Goal: Information Seeking & Learning: Learn about a topic

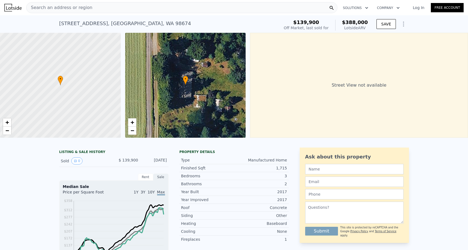
scroll to position [-1, 0]
click at [104, 7] on div "Search an address or region" at bounding box center [181, 7] width 311 height 11
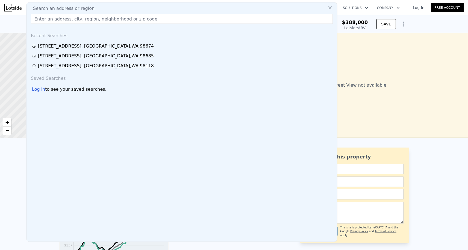
scroll to position [0, 0]
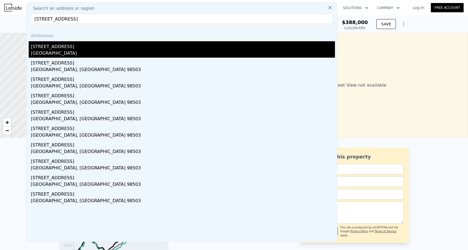
type input "[STREET_ADDRESS]"
click at [59, 53] on div "[GEOGRAPHIC_DATA]" at bounding box center [183, 54] width 304 height 8
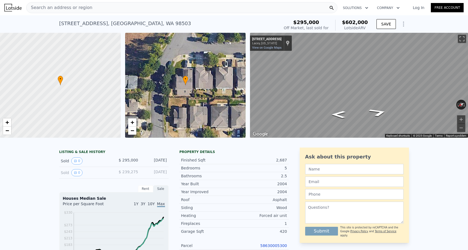
click at [83, 13] on div "Search an address or region Solutions Company Open main menu Log In Free Account" at bounding box center [234, 7] width 460 height 13
click at [83, 11] on div "Search an address or region" at bounding box center [60, 7] width 66 height 10
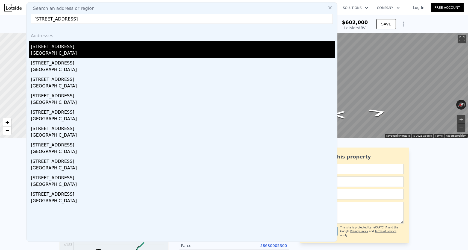
type input "[STREET_ADDRESS]"
click at [84, 53] on div "[GEOGRAPHIC_DATA]" at bounding box center [183, 54] width 304 height 8
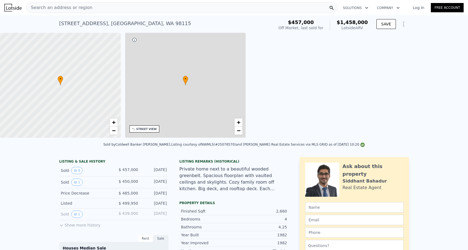
type input "$ 1,458,000"
type input "7"
type input "4"
type input "1.5"
type input "3.75"
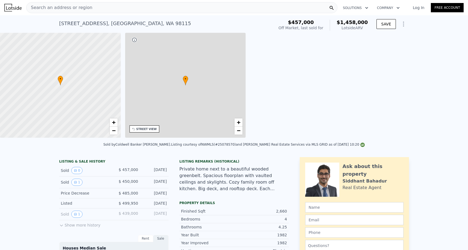
type input "1920"
type input "3260"
type input "5008"
type input "12688"
type input "$ 860,484"
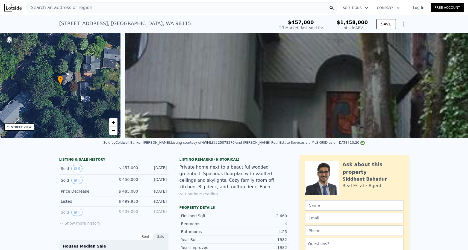
click at [72, 2] on div "Search an address or region" at bounding box center [60, 7] width 66 height 10
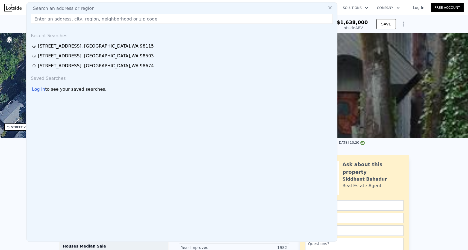
type input "5"
type input "1.75"
type input "2300"
type input "4230"
type input "$ 1,638,000"
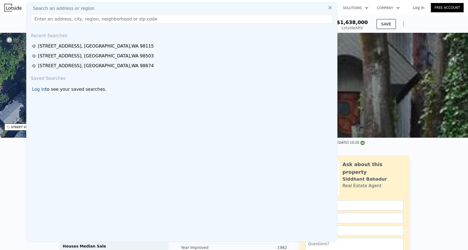
type input "8"
type input "$ 998,146"
checkbox input "true"
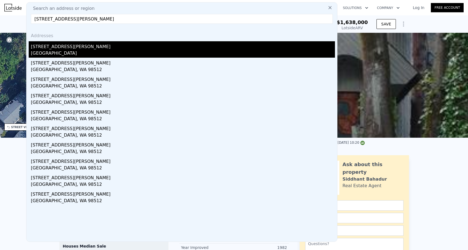
type input "[STREET_ADDRESS][PERSON_NAME]"
click at [65, 48] on div "[STREET_ADDRESS][PERSON_NAME]" at bounding box center [183, 45] width 304 height 9
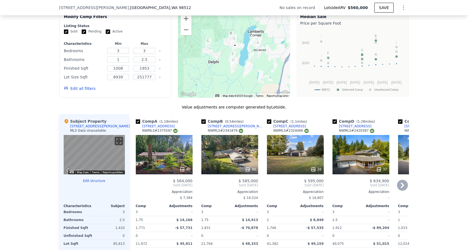
scroll to position [396, 0]
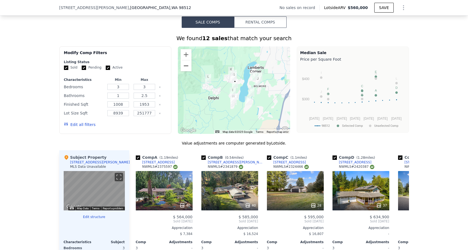
click at [188, 71] on button "Zoom out" at bounding box center [186, 65] width 11 height 11
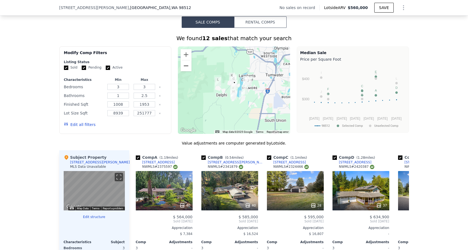
click at [188, 71] on button "Zoom out" at bounding box center [186, 65] width 11 height 11
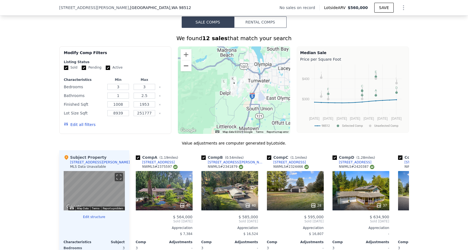
click at [188, 71] on button "Zoom out" at bounding box center [186, 65] width 11 height 11
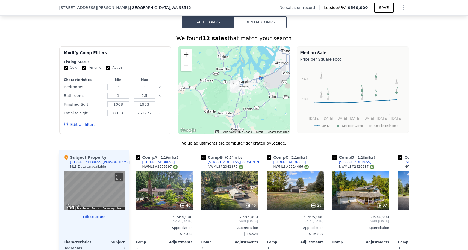
click at [188, 58] on button "Zoom in" at bounding box center [186, 54] width 11 height 11
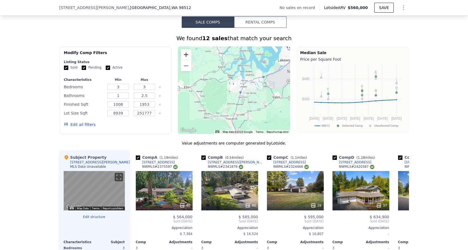
click at [188, 58] on button "Zoom in" at bounding box center [186, 54] width 11 height 11
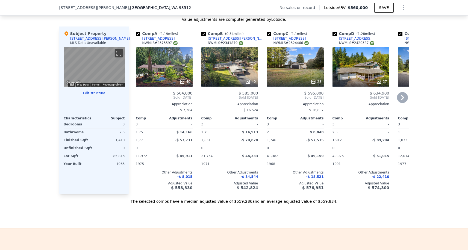
scroll to position [725, 0]
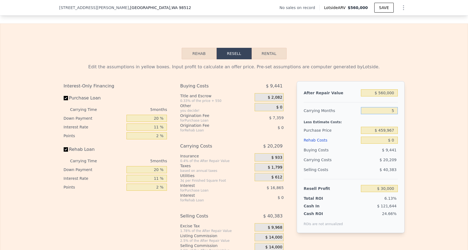
click at [393, 111] on input "5" at bounding box center [379, 110] width 37 height 7
click at [395, 111] on input "5" at bounding box center [379, 110] width 37 height 7
type input "3"
type input "$ 38,084"
type input "3"
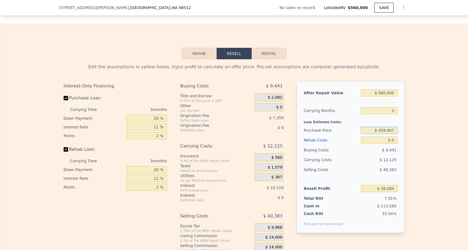
click at [384, 130] on input "$ 459,967" at bounding box center [379, 130] width 37 height 7
type input "$ 375,000"
type input "$ 126,562"
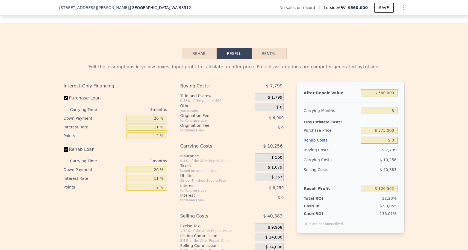
click at [394, 141] on input "$ 0" at bounding box center [379, 140] width 37 height 7
type input "$ 6"
type input "$ 126,556"
type input "$ 60"
type input "$ 126,501"
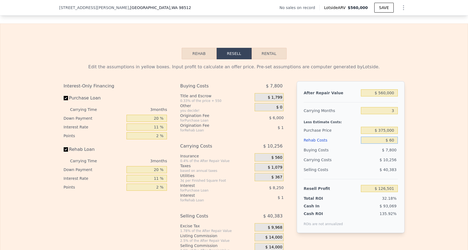
type input "$ 600"
type input "$ 125,940"
type input "$ 6,000"
type input "$ 120,334"
type input "$ 60,000"
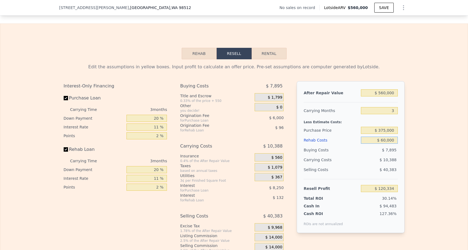
type input "$ 64,282"
click at [374, 156] on div "$ 11,576" at bounding box center [369, 160] width 58 height 10
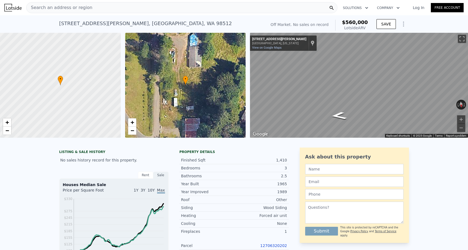
scroll to position [0, 0]
click at [250, 63] on div "← Move left → Move right ↑ Move up ↓ Move down + Zoom in - Zoom out [STREET_ADD…" at bounding box center [357, 85] width 218 height 105
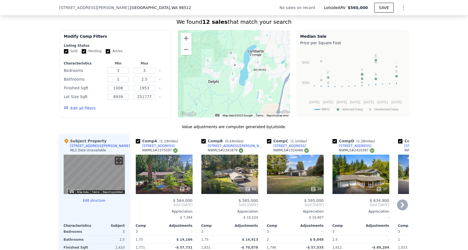
scroll to position [326, 0]
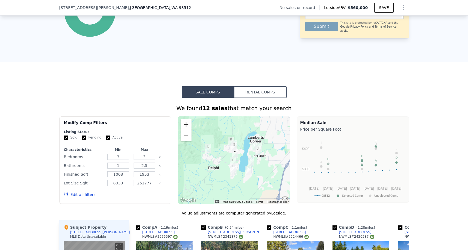
click at [184, 124] on button "Zoom in" at bounding box center [186, 124] width 11 height 11
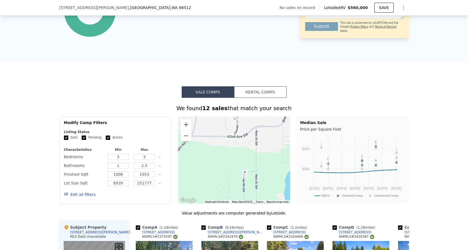
drag, startPoint x: 215, startPoint y: 133, endPoint x: 215, endPoint y: 174, distance: 41.6
click at [215, 175] on div at bounding box center [234, 160] width 112 height 88
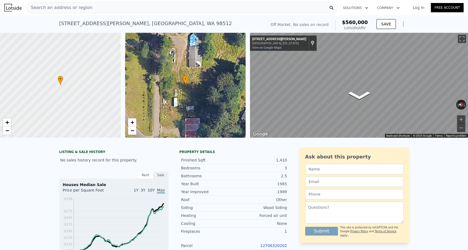
scroll to position [0, 0]
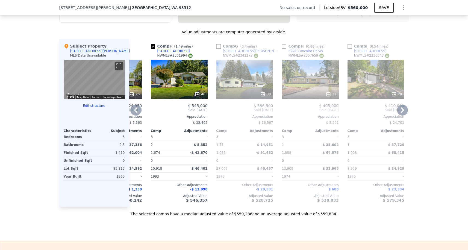
type input "5"
type input "$ 0"
type input "$ 30,000"
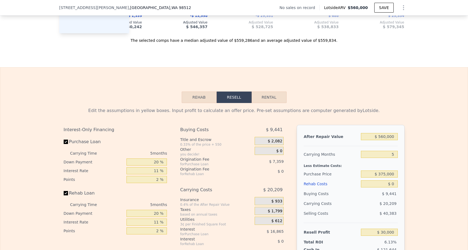
scroll to position [697, 0]
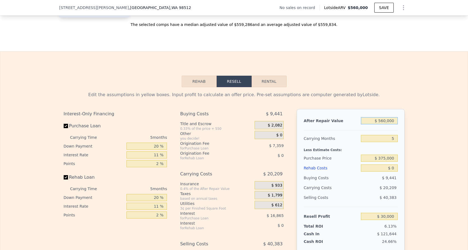
click at [384, 123] on input "$ 560,000" at bounding box center [379, 120] width 37 height 7
click at [384, 120] on input "$ 560,000" at bounding box center [379, 120] width 37 height 7
type input "$ 50,000"
type input "-$ 442,874"
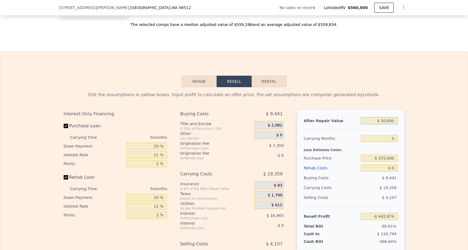
type input "$ 580,000"
type input "$ 48,544"
type input "$ 580,000"
click at [396, 140] on input "5" at bounding box center [379, 138] width 37 height 7
type input "3"
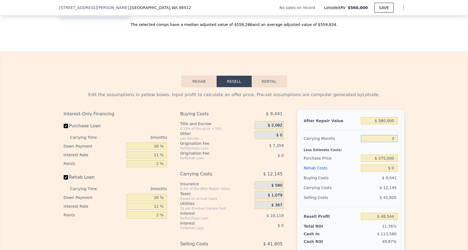
type input "$ 56,642"
type input "3"
click at [395, 165] on input "$ 0" at bounding box center [379, 168] width 37 height 7
click at [384, 159] on input "$ 375,000" at bounding box center [379, 158] width 37 height 7
type input "$ 375,000"
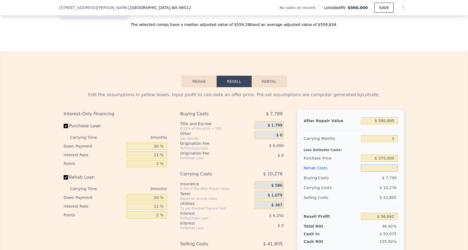
type input "$ 0"
click at [379, 169] on input "$ 0" at bounding box center [379, 168] width 37 height 7
type input "$ 145,120"
click at [395, 170] on input "$ 0" at bounding box center [379, 168] width 37 height 7
type input "$ 7"
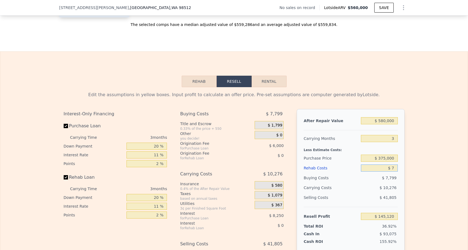
type input "$ 145,113"
type input "$ 70"
type input "$ 145,046"
type input "$ 700"
type input "$ 144,394"
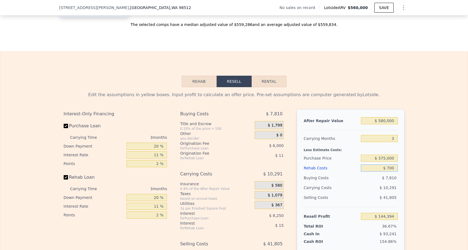
type input "$ 7,000"
type input "$ 137,855"
type input "$ 70,000"
type input "$ 72,461"
click at [378, 198] on div "$ 41,805" at bounding box center [379, 198] width 37 height 10
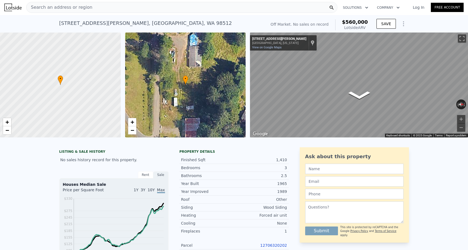
scroll to position [100, 0]
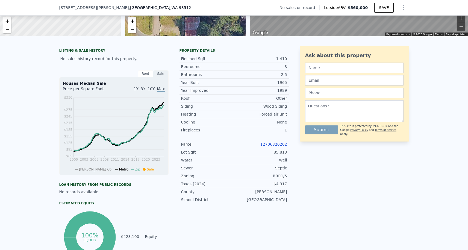
click at [266, 143] on link "12706320202" at bounding box center [274, 144] width 27 height 4
